Goal: Navigation & Orientation: Find specific page/section

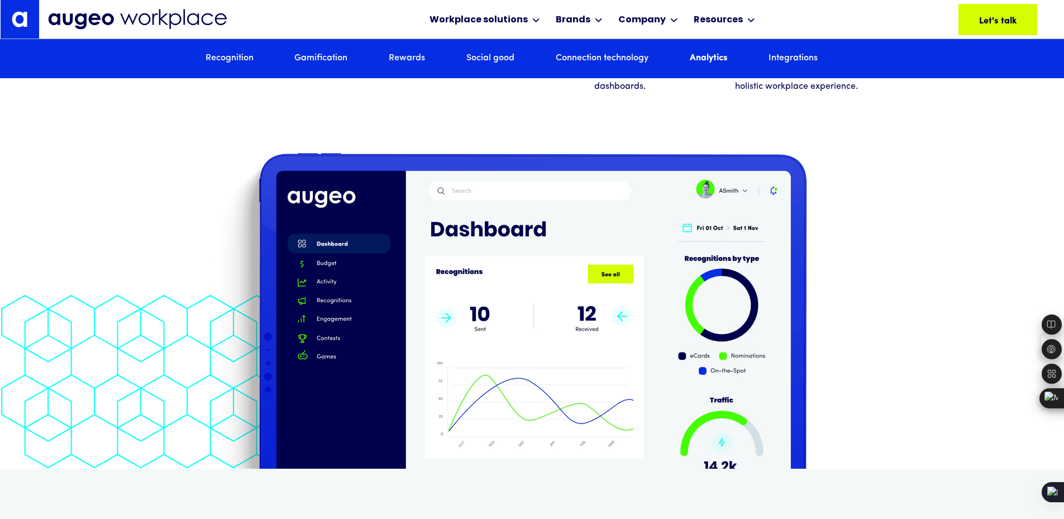
scroll to position [6511, 0]
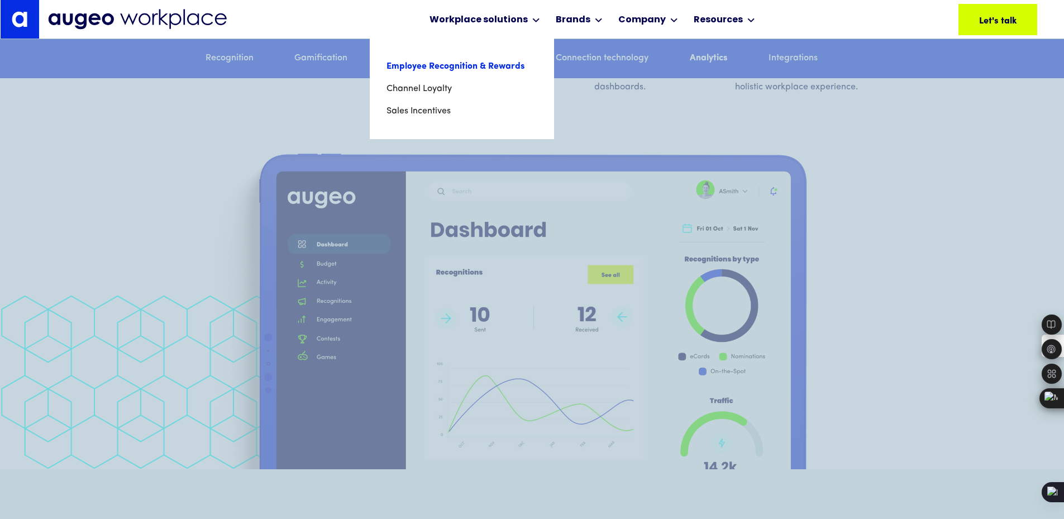
click at [433, 70] on link "Employee Recognition & Rewards" at bounding box center [461, 66] width 151 height 22
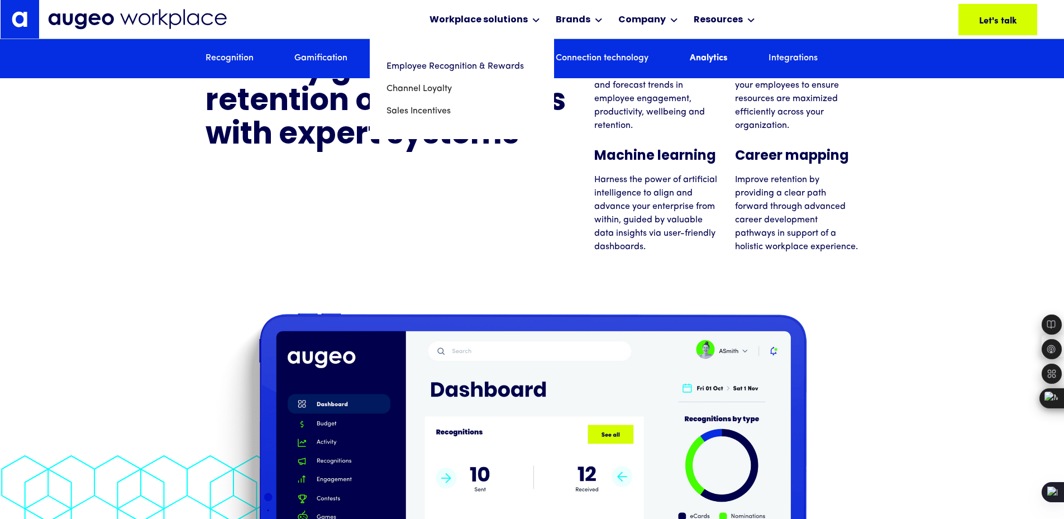
scroll to position [6347, 0]
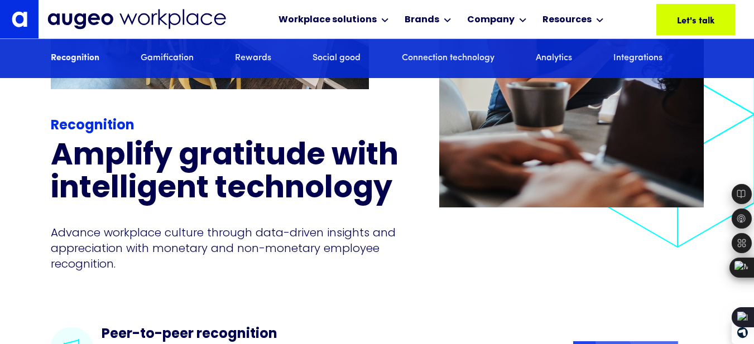
scroll to position [1407, 0]
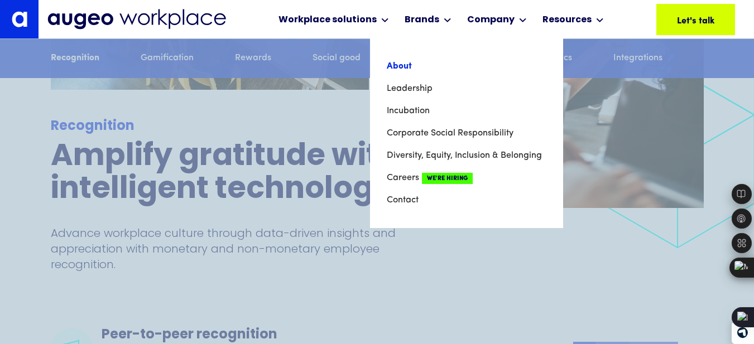
click at [433, 64] on link "About" at bounding box center [467, 66] width 160 height 22
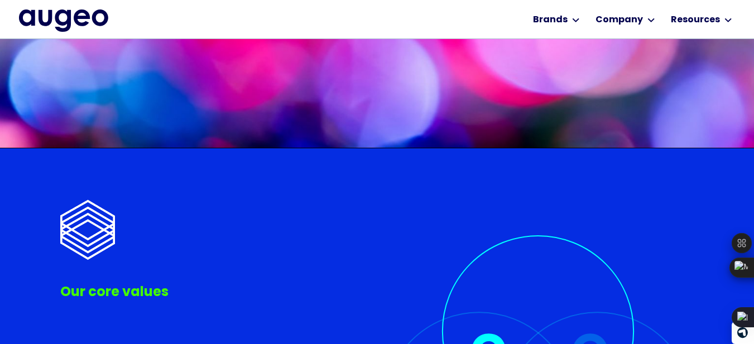
scroll to position [2257, 0]
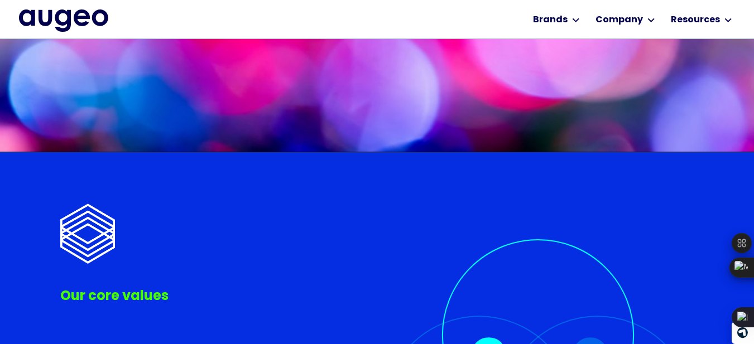
drag, startPoint x: 562, startPoint y: 212, endPoint x: 517, endPoint y: 209, distance: 45.3
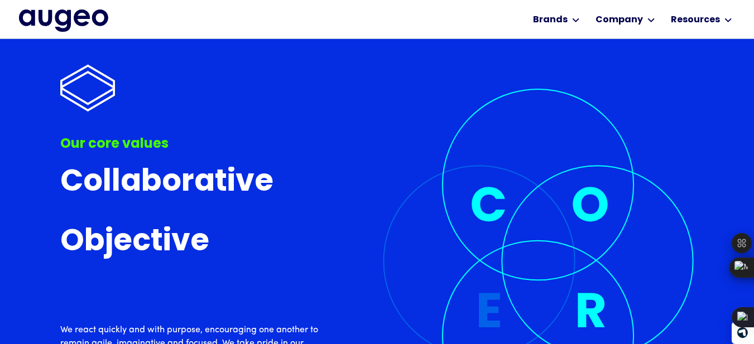
click at [358, 202] on div "Our core values Collaborative To us, collaboration isn’t just about coming toge…" at bounding box center [377, 224] width 634 height 449
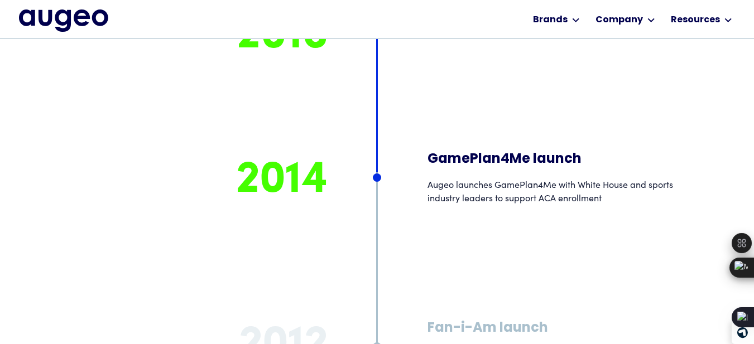
scroll to position [6743, 0]
click at [136, 152] on div "2014" at bounding box center [196, 192] width 262 height 80
